Goal: Task Accomplishment & Management: Complete application form

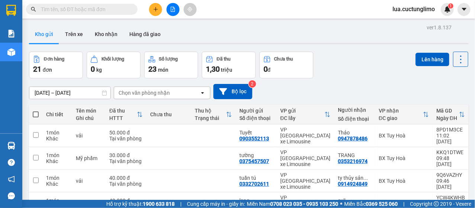
click at [153, 8] on icon "plus" at bounding box center [155, 9] width 5 height 5
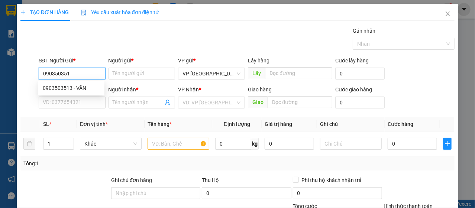
type input "0903503513"
click at [79, 87] on div "0903503513 - VÂN" at bounding box center [71, 88] width 57 height 8
type input "VÂN"
type input "0903500123"
type input "NAM"
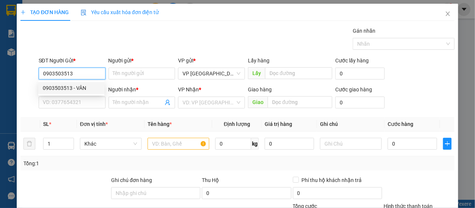
type input "nhớ kêu khách ra nhận liền"
type input "50.000"
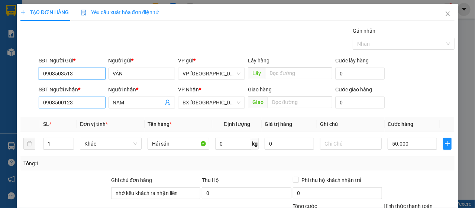
type input "0903503513"
click at [78, 101] on input "0903500123" at bounding box center [72, 103] width 67 height 12
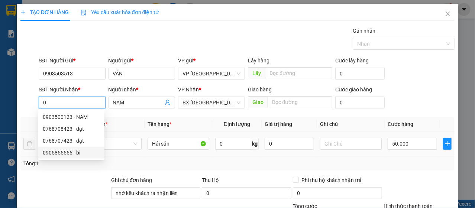
click at [75, 155] on div "0905855556 - bi" at bounding box center [71, 153] width 57 height 8
type input "0905855556"
type input "bi"
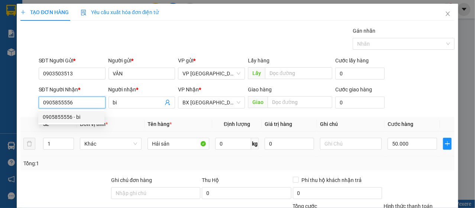
type input "100.000"
type input "0905855556"
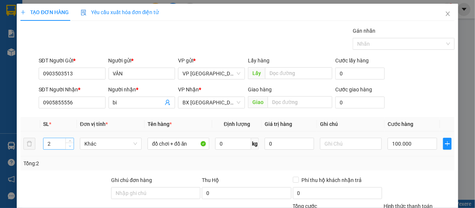
type input "1"
click at [69, 146] on icon "down" at bounding box center [70, 146] width 3 height 3
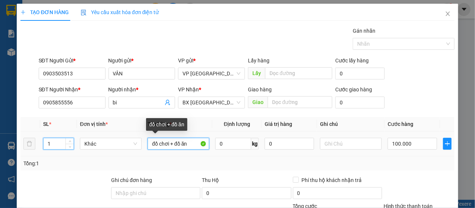
click at [165, 139] on input "đồ chơi + đồ ăn" at bounding box center [178, 144] width 62 height 12
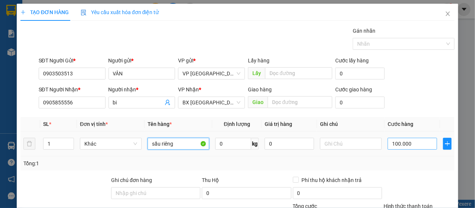
type input "sầu riêng"
click at [413, 140] on input "100.000" at bounding box center [411, 144] width 49 height 12
type input "5"
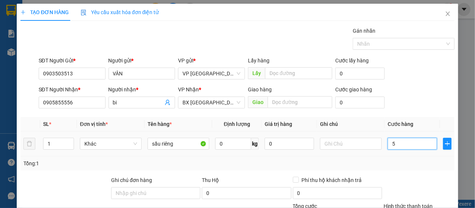
type input "50"
type input "500"
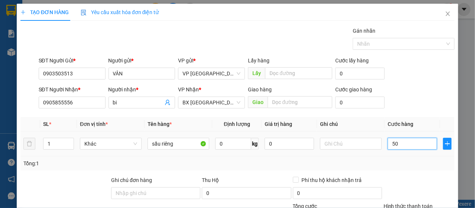
type input "500"
type input "5.000"
type input "50.000"
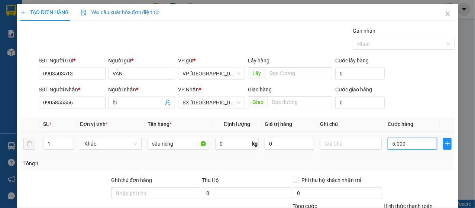
type input "50.000"
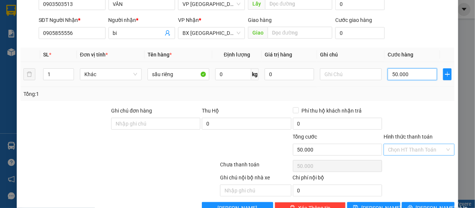
scroll to position [89, 0]
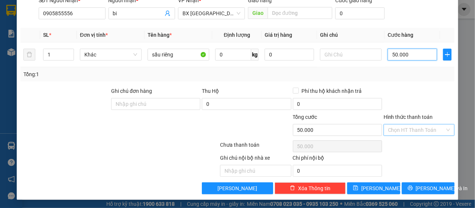
type input "50.000"
click at [417, 133] on input "Hình thức thanh toán" at bounding box center [416, 129] width 57 height 11
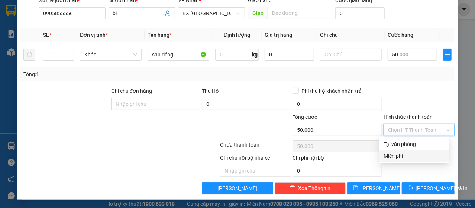
click at [410, 150] on div "Miễn phí" at bounding box center [414, 156] width 70 height 12
type input "0"
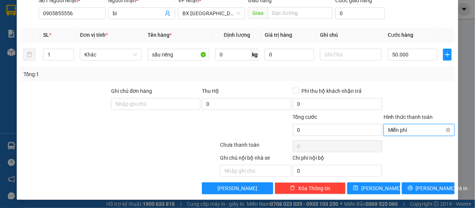
click at [419, 133] on span "Miễn phí" at bounding box center [419, 129] width 62 height 11
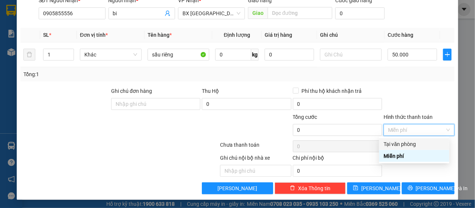
click at [412, 147] on div "Tại văn phòng" at bounding box center [413, 144] width 61 height 8
type input "50.000"
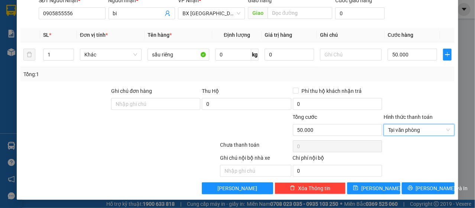
click at [432, 195] on div "TẠO ĐƠN HÀNG Yêu cầu xuất hóa đơn điện tử Transit Pickup Surcharge Ids Transit …" at bounding box center [238, 57] width 442 height 285
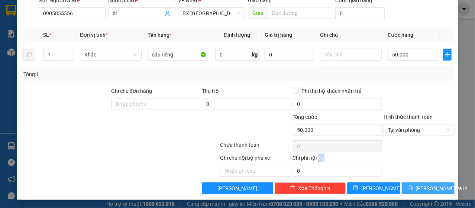
click at [432, 192] on button "[PERSON_NAME] và In" at bounding box center [428, 188] width 53 height 12
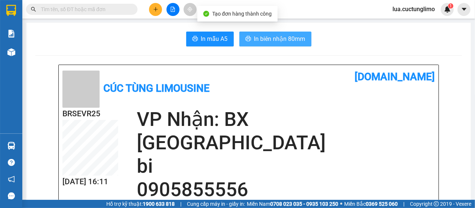
click at [264, 39] on span "In biên nhận 80mm" at bounding box center [279, 38] width 51 height 9
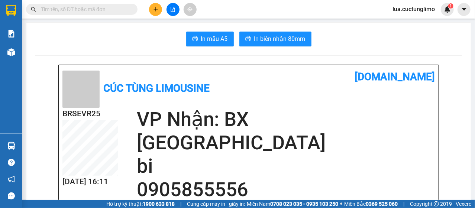
click at [153, 2] on div "Kết quả tìm kiếm ( 0 ) Bộ lọc No Data lua.cuctunglimo 1" at bounding box center [237, 9] width 475 height 19
click at [151, 6] on button at bounding box center [155, 9] width 13 height 13
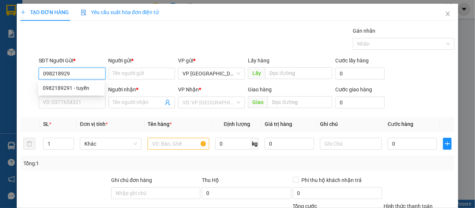
type input "0982189291"
click at [81, 88] on div "0982189291 - tuyền" at bounding box center [71, 88] width 57 height 8
type input "tuyền"
type input "0888244244"
type input "ngọc"
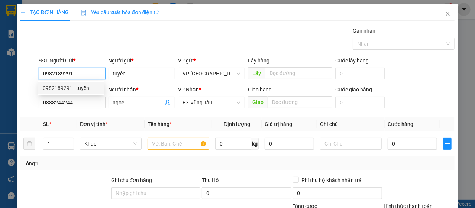
type input "60.000"
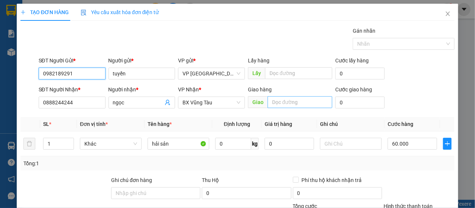
type input "0982189291"
click at [279, 101] on input "text" at bounding box center [299, 102] width 65 height 12
type input "b"
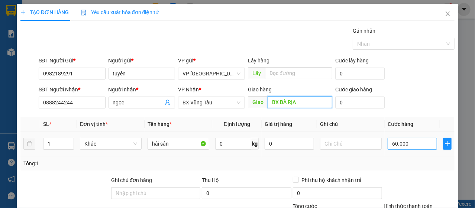
type input "BX BÀ RỊA"
click at [409, 144] on input "60.000" at bounding box center [411, 144] width 49 height 12
type input "7"
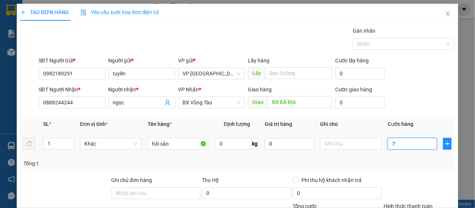
type input "70"
type input "700"
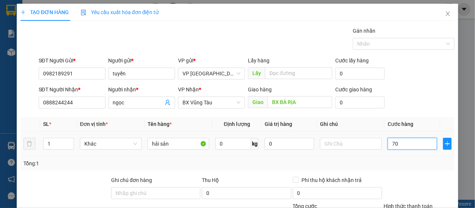
type input "700"
type input "7.000"
type input "70.000"
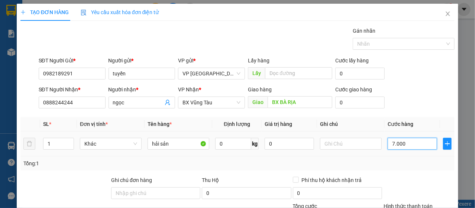
type input "70.000"
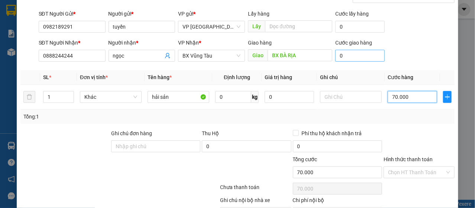
scroll to position [89, 0]
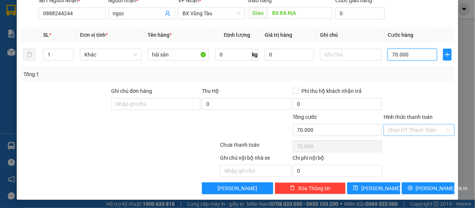
type input "70.000"
click at [400, 129] on input "Hình thức thanh toán" at bounding box center [416, 129] width 57 height 11
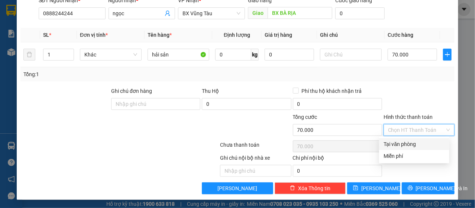
click at [403, 142] on div "Tại văn phòng" at bounding box center [413, 144] width 61 height 8
type input "0"
click at [423, 143] on div "Tại văn phòng" at bounding box center [413, 144] width 61 height 8
click at [430, 147] on div "Tại văn phòng" at bounding box center [413, 144] width 61 height 8
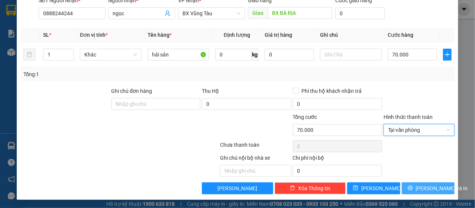
click at [421, 186] on span "[PERSON_NAME] và In" at bounding box center [442, 188] width 52 height 8
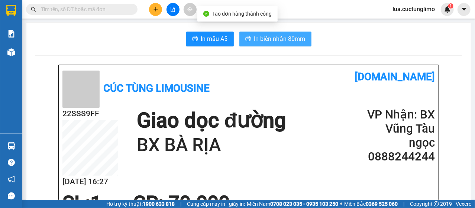
click at [279, 35] on span "In biên nhận 80mm" at bounding box center [279, 38] width 51 height 9
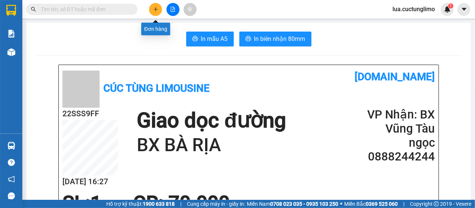
click at [156, 13] on button at bounding box center [155, 9] width 13 height 13
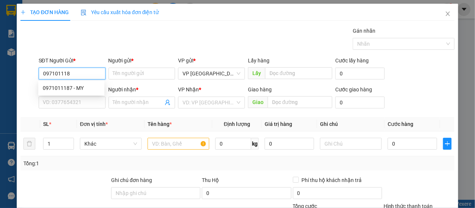
type input "0971011187"
click at [66, 92] on div "0971011187 - MY" at bounding box center [71, 88] width 66 height 12
type input "MY"
type input "0977866677"
type input "THẢO"
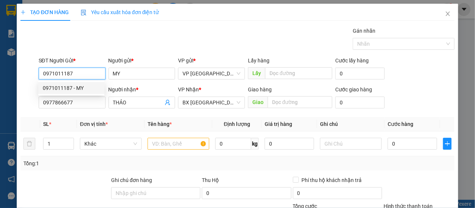
type input "80.000"
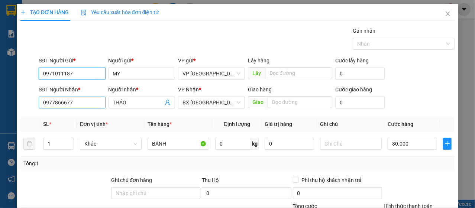
type input "0971011187"
click at [69, 103] on input "0977866677" at bounding box center [72, 103] width 67 height 12
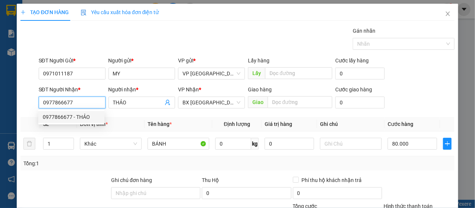
click at [69, 103] on input "0977866677" at bounding box center [72, 103] width 67 height 12
click at [430, 142] on input "80.000" at bounding box center [411, 144] width 49 height 12
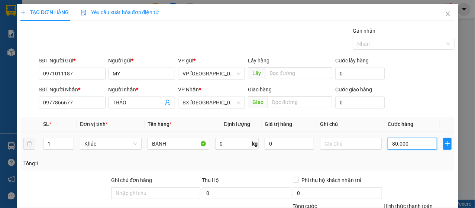
scroll to position [89, 0]
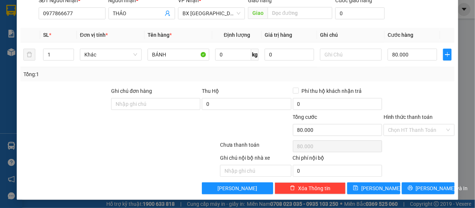
click at [406, 102] on div at bounding box center [419, 100] width 72 height 26
click at [399, 124] on div "Chọn HT Thanh Toán" at bounding box center [418, 130] width 71 height 12
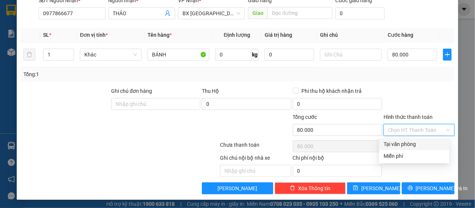
click at [405, 142] on div "Tại văn phòng" at bounding box center [413, 144] width 61 height 8
type input "0"
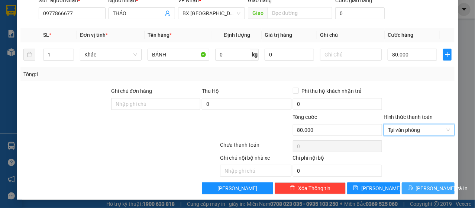
click at [422, 186] on span "[PERSON_NAME] và In" at bounding box center [442, 188] width 52 height 8
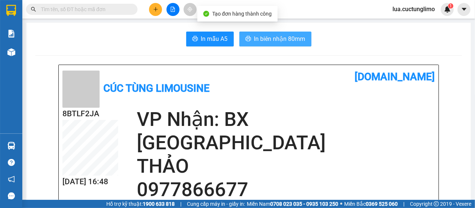
click at [279, 33] on button "In biên nhận 80mm" at bounding box center [275, 39] width 72 height 15
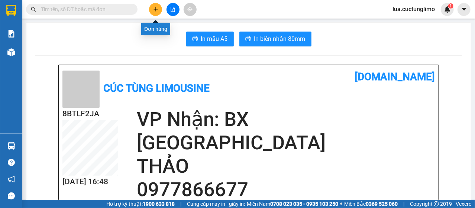
click at [153, 7] on icon "plus" at bounding box center [155, 9] width 5 height 5
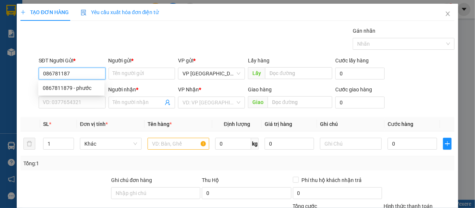
type input "0867811879"
click at [80, 91] on div "0867811879 - phước" at bounding box center [71, 88] width 57 height 8
type input "phước"
type input "0934958065"
type input "oanh"
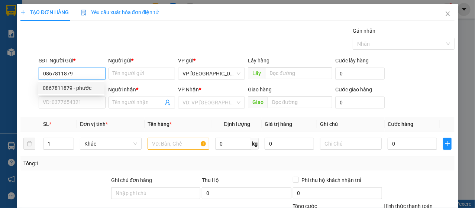
type input "0905497433"
type input "70.000"
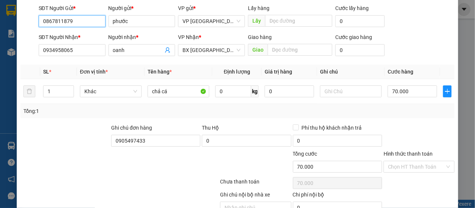
scroll to position [89, 0]
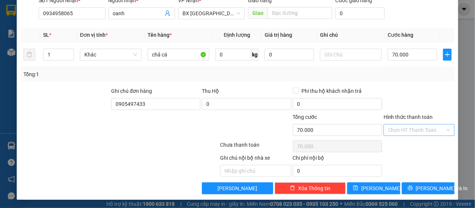
type input "0867811879"
click at [416, 127] on input "Hình thức thanh toán" at bounding box center [416, 129] width 57 height 11
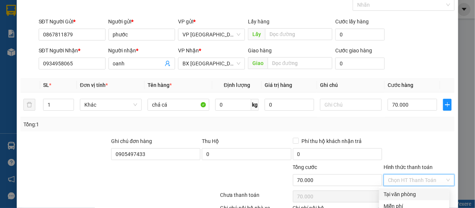
scroll to position [52, 0]
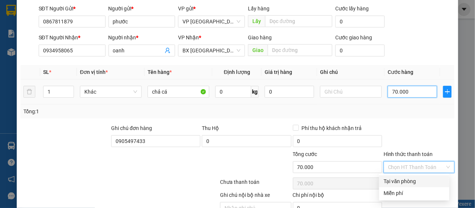
click at [410, 94] on input "70.000" at bounding box center [411, 92] width 49 height 12
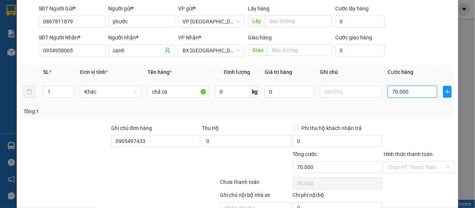
type input "6"
type input "60"
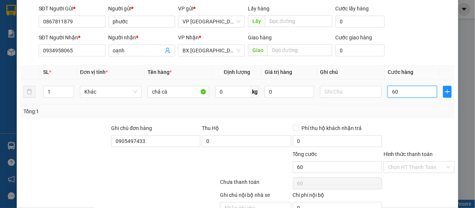
type input "600"
type input "6.000"
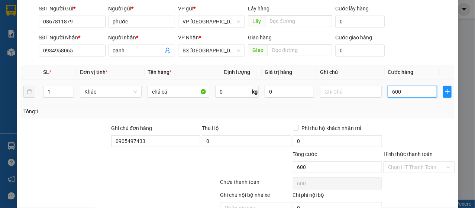
type input "6.000"
type input "60.000"
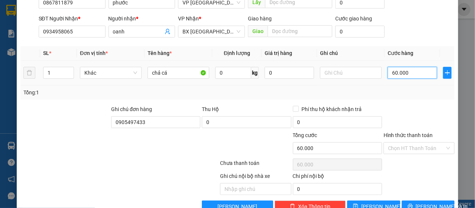
scroll to position [89, 0]
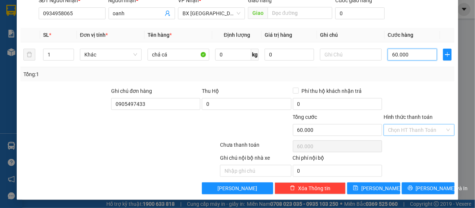
type input "60.000"
click at [397, 129] on input "Hình thức thanh toán" at bounding box center [416, 129] width 57 height 11
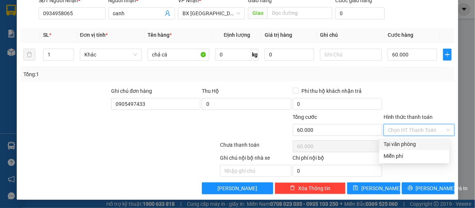
click at [404, 147] on div "Tại văn phòng" at bounding box center [413, 144] width 61 height 8
type input "0"
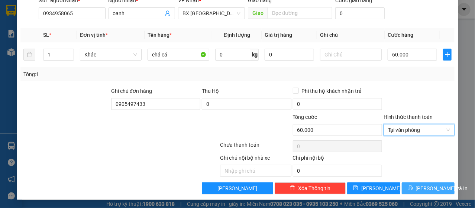
click at [428, 184] on span "[PERSON_NAME] và In" at bounding box center [442, 188] width 52 height 8
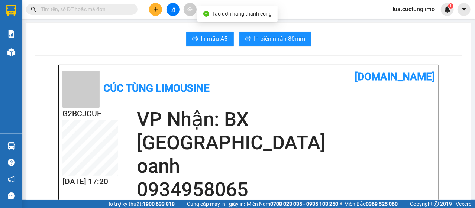
click at [263, 37] on span "In biên nhận 80mm" at bounding box center [279, 38] width 51 height 9
click at [162, 13] on div at bounding box center [173, 9] width 56 height 13
click at [158, 13] on button at bounding box center [155, 9] width 13 height 13
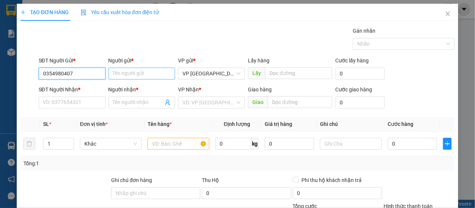
type input "0354980407"
click at [115, 73] on input "Người gửi *" at bounding box center [141, 74] width 67 height 12
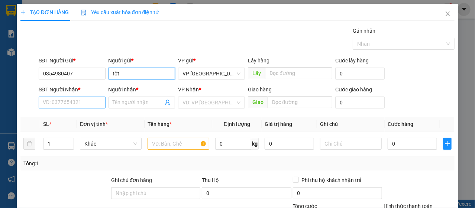
type input "tốt"
click at [75, 100] on input "SĐT Người Nhận *" at bounding box center [72, 103] width 67 height 12
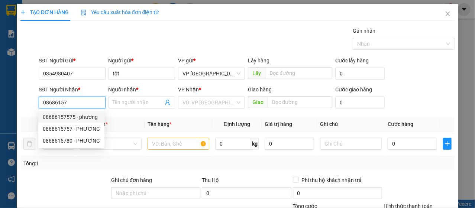
click at [73, 117] on div "08686157575 - phương" at bounding box center [71, 117] width 57 height 8
type input "08686157575"
type input "phương"
type input "40.000"
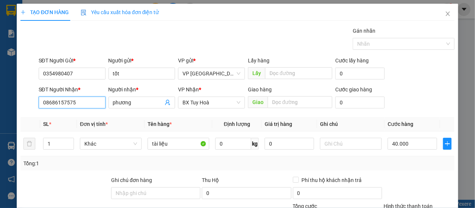
type input "0868615757"
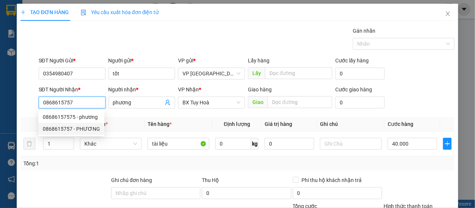
click at [75, 132] on div "0868615757 - PHƯƠNG" at bounding box center [71, 129] width 57 height 8
type input "PHƯƠNG"
type input "30.000"
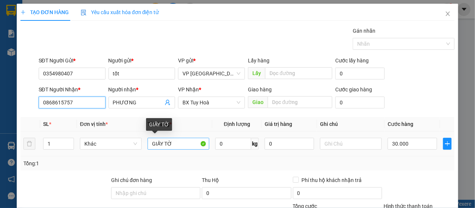
type input "0868615757"
click at [194, 147] on input "GIẤY TỜ" at bounding box center [178, 144] width 62 height 12
type input "t"
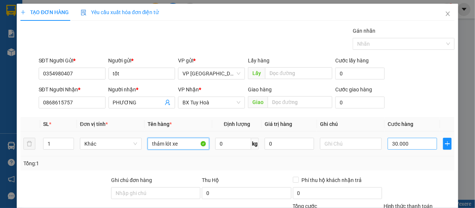
type input "thảm lót xe"
click at [416, 142] on input "30.000" at bounding box center [411, 144] width 49 height 12
type input "5"
type input "50"
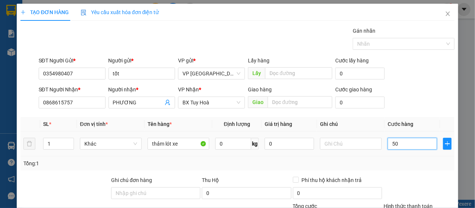
type input "50"
type input "500"
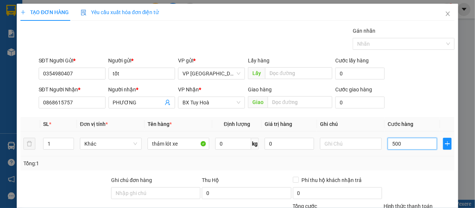
type input "5.000"
type input "50.000"
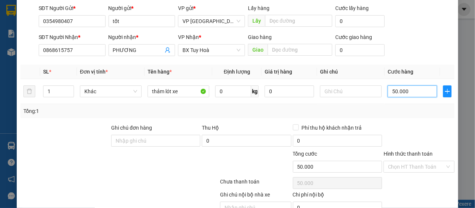
scroll to position [89, 0]
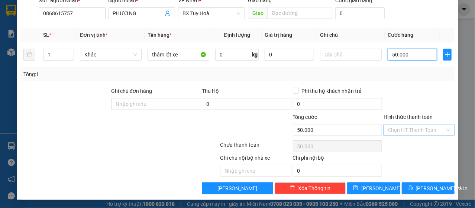
type input "50.000"
click at [420, 126] on input "Hình thức thanh toán" at bounding box center [416, 129] width 57 height 11
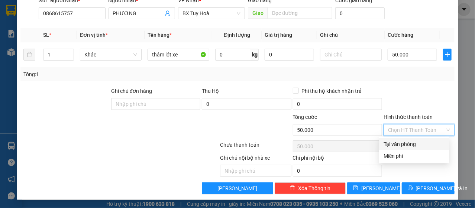
click at [409, 145] on div "Tại văn phòng" at bounding box center [413, 144] width 61 height 8
type input "0"
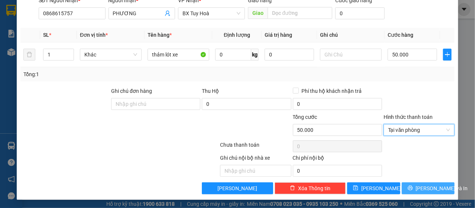
click at [430, 185] on span "[PERSON_NAME] và In" at bounding box center [442, 188] width 52 height 8
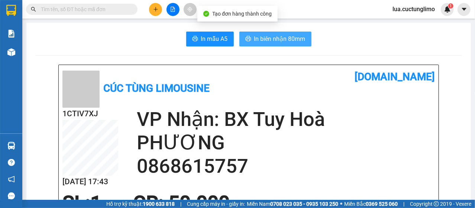
click at [278, 33] on button "In biên nhận 80mm" at bounding box center [275, 39] width 72 height 15
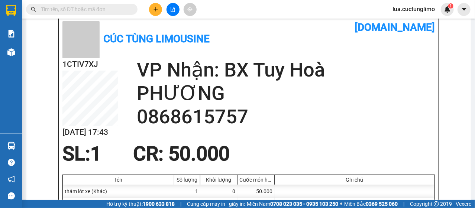
scroll to position [111, 0]
